Goal: Check status

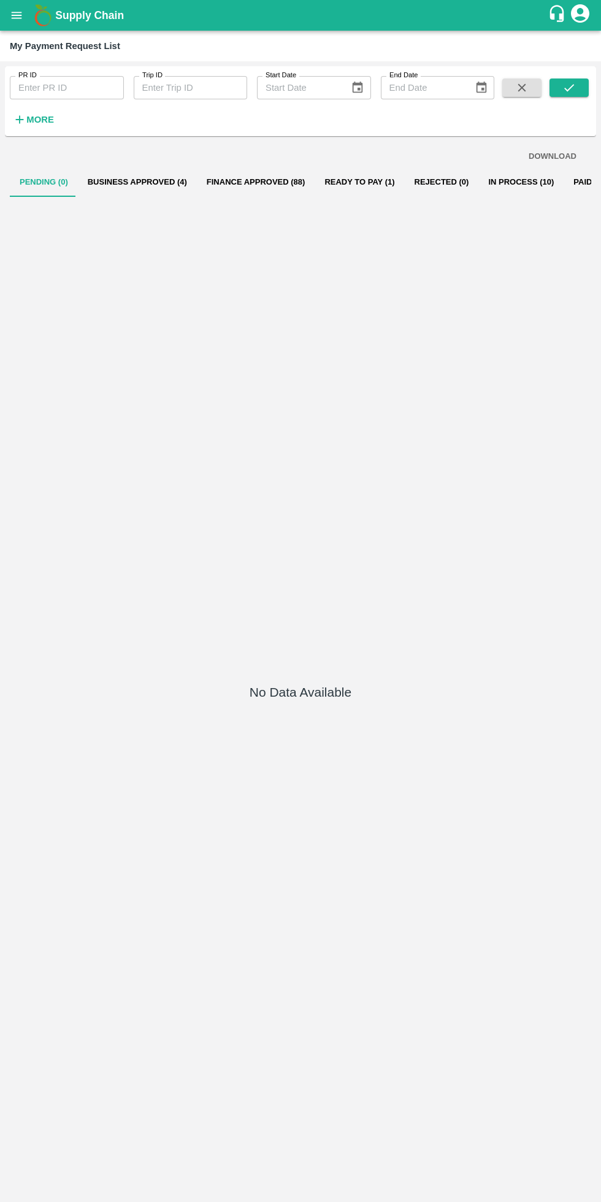
click at [107, 183] on button "Business Approved (4)" at bounding box center [137, 181] width 119 height 29
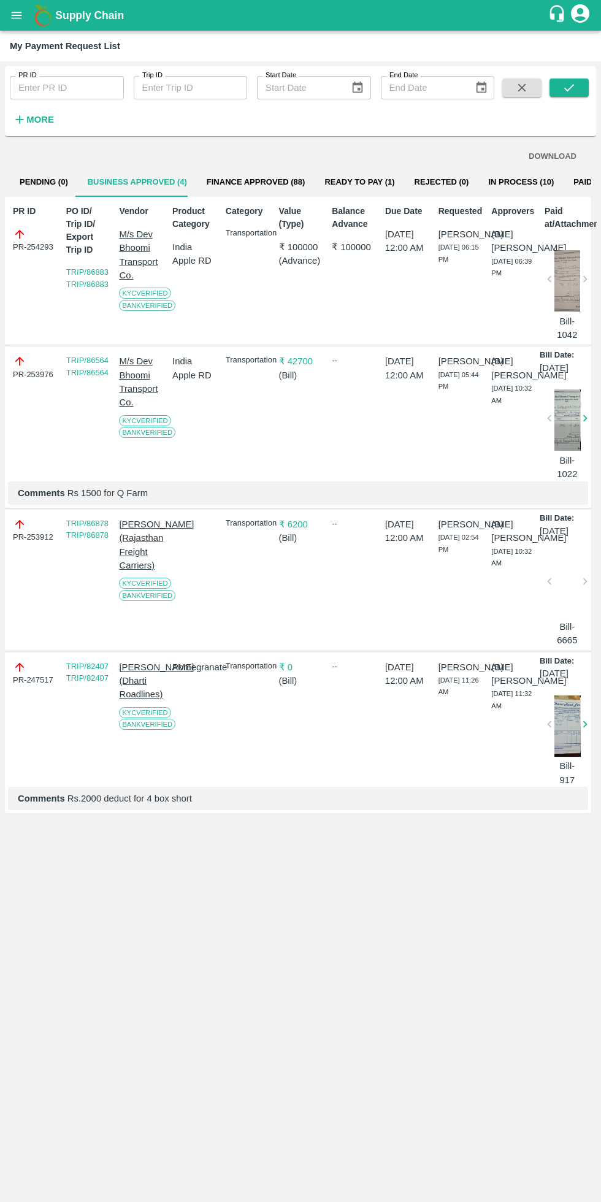
click at [342, 182] on button "Ready To Pay (1)" at bounding box center [360, 181] width 90 height 29
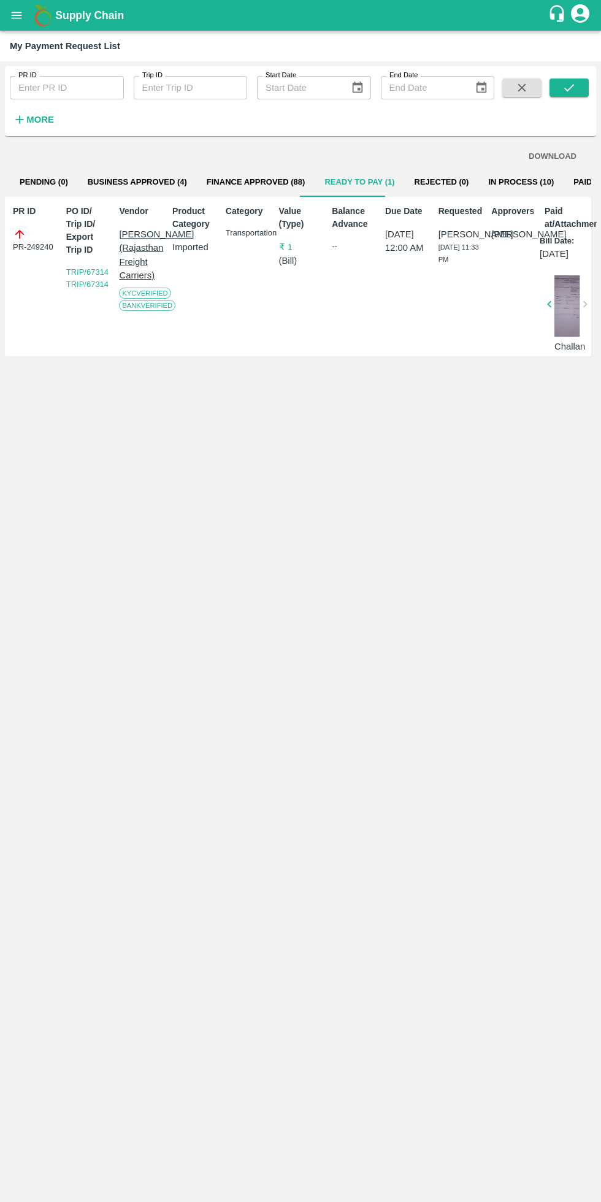
click at [128, 184] on button "Business Approved (4)" at bounding box center [137, 181] width 119 height 29
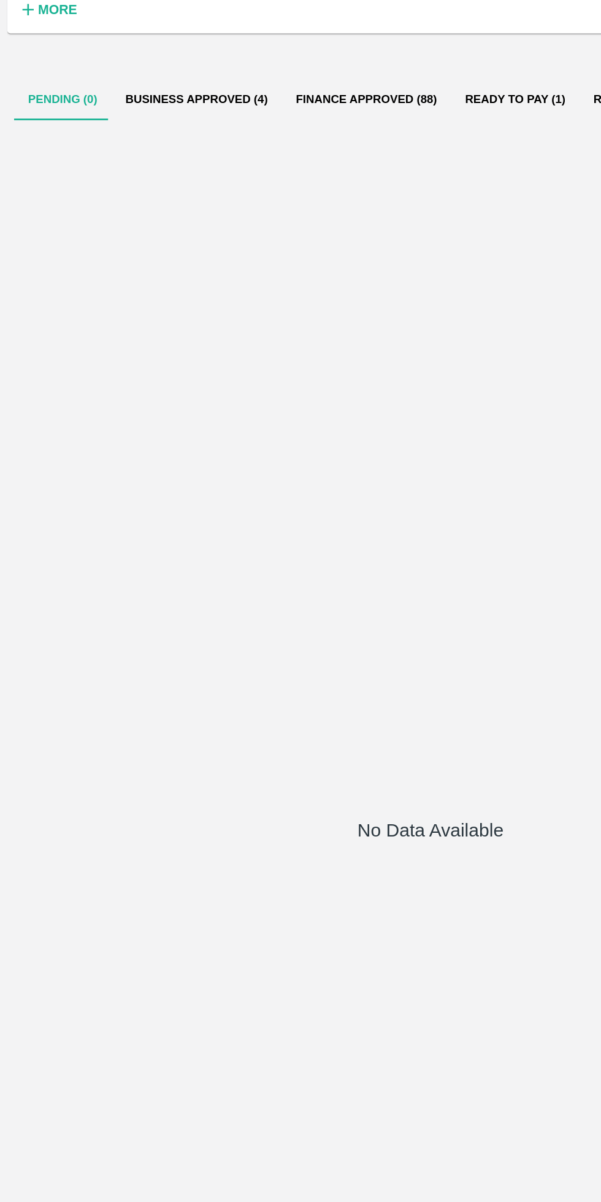
click at [143, 180] on button "Business Approved (4)" at bounding box center [137, 181] width 119 height 29
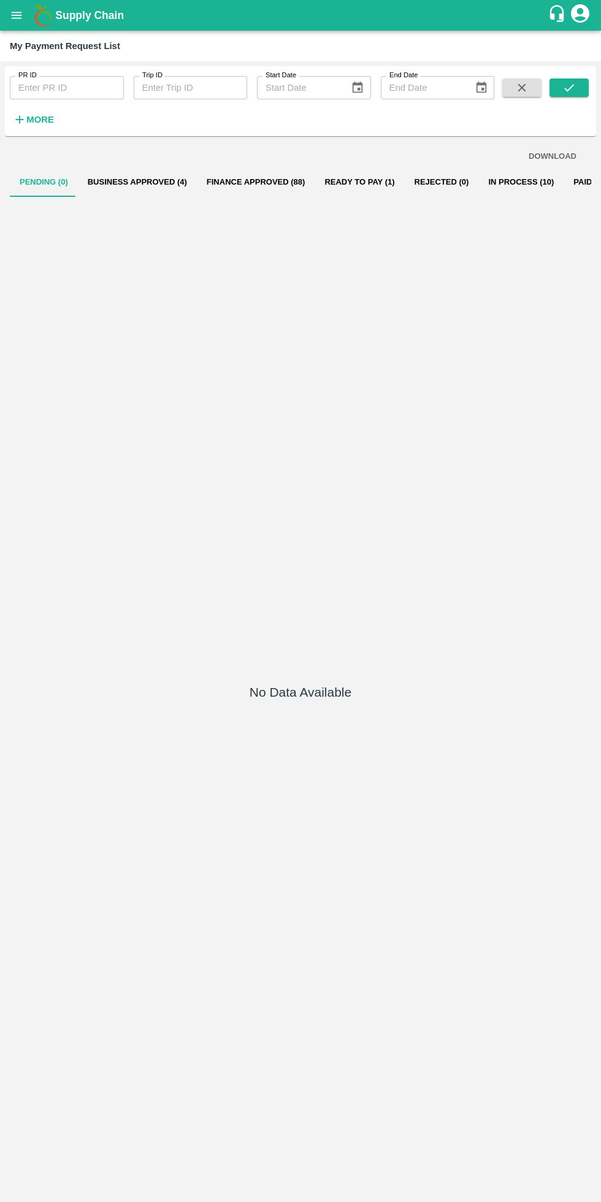
click at [142, 184] on button "Business Approved (4)" at bounding box center [137, 181] width 119 height 29
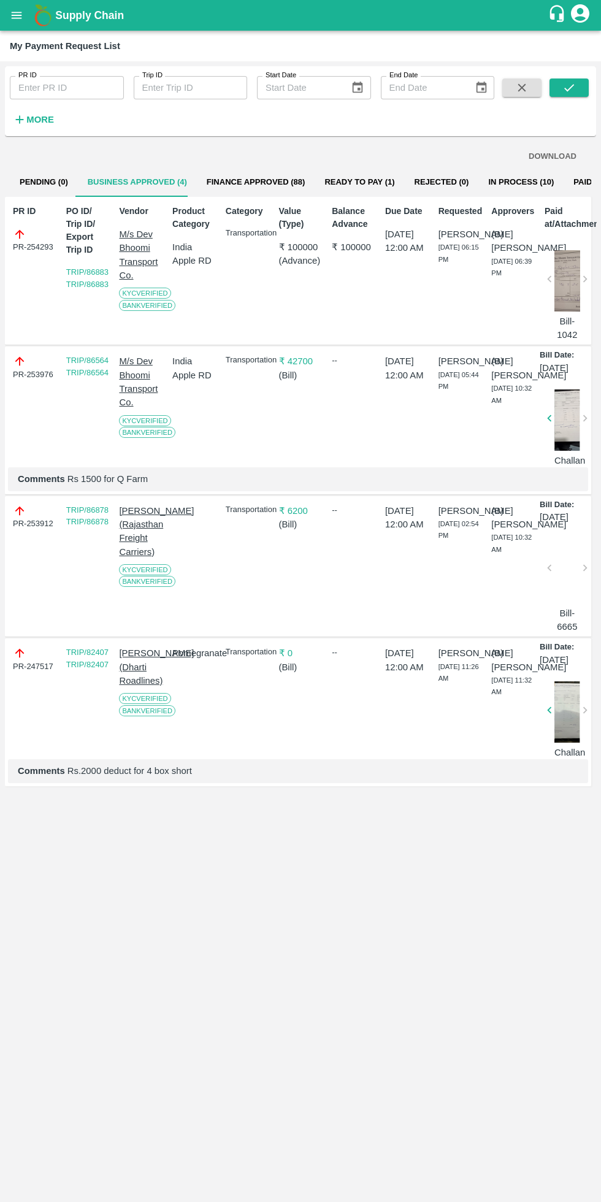
scroll to position [0, 9]
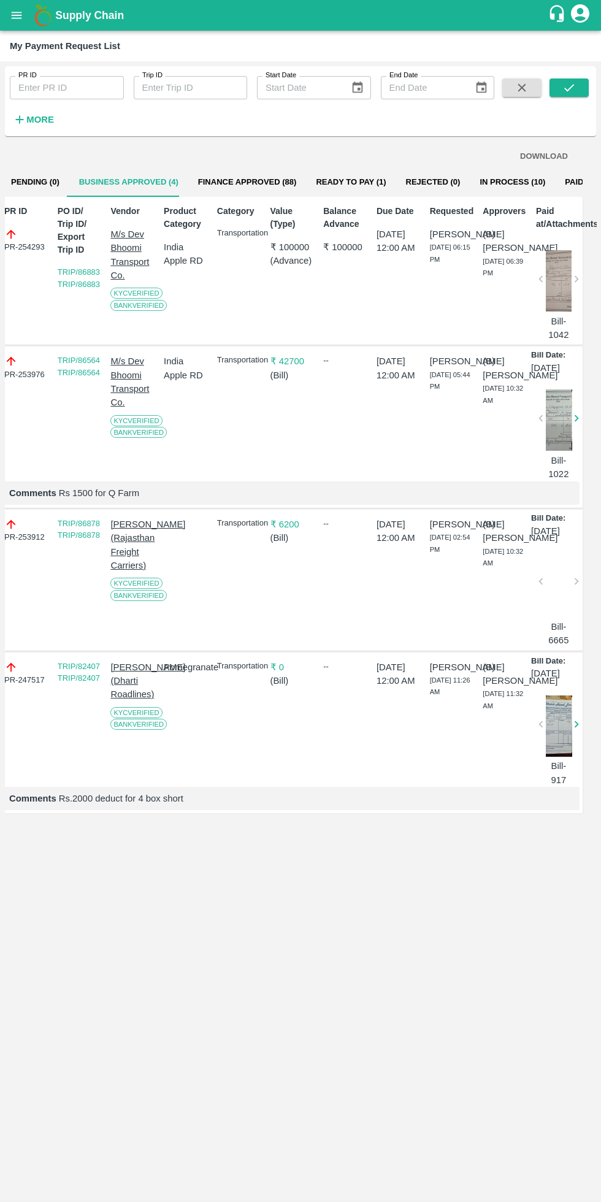
click at [350, 182] on button "Ready To Pay (1)" at bounding box center [351, 181] width 90 height 29
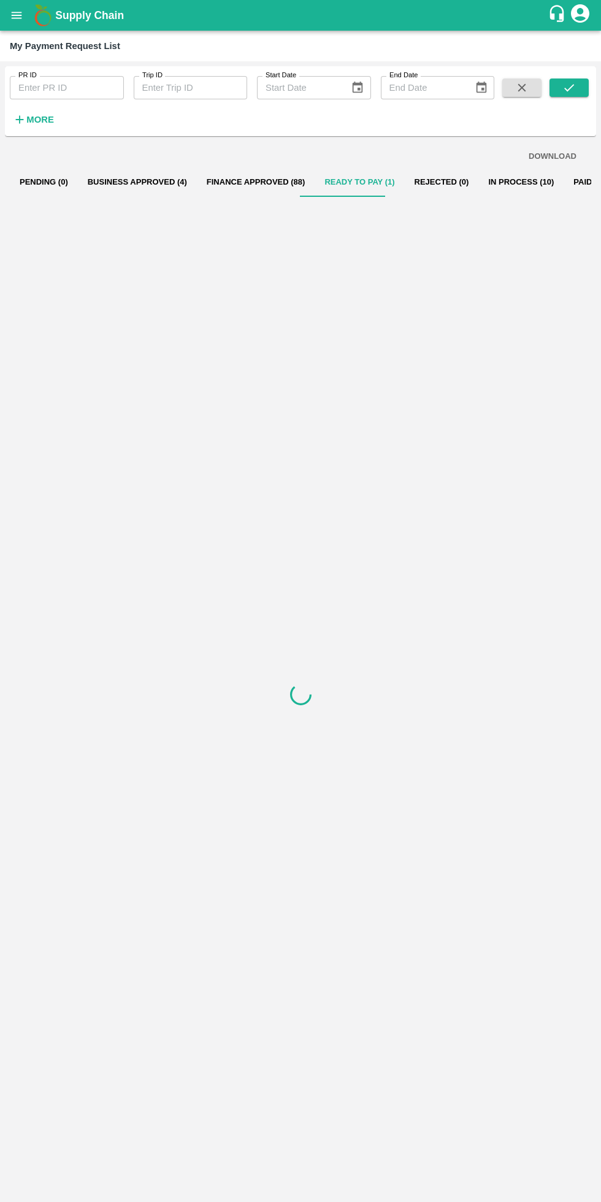
scroll to position [0, 0]
click at [435, 182] on button "Rejected (0)" at bounding box center [442, 181] width 74 height 29
